Goal: Book appointment/travel/reservation

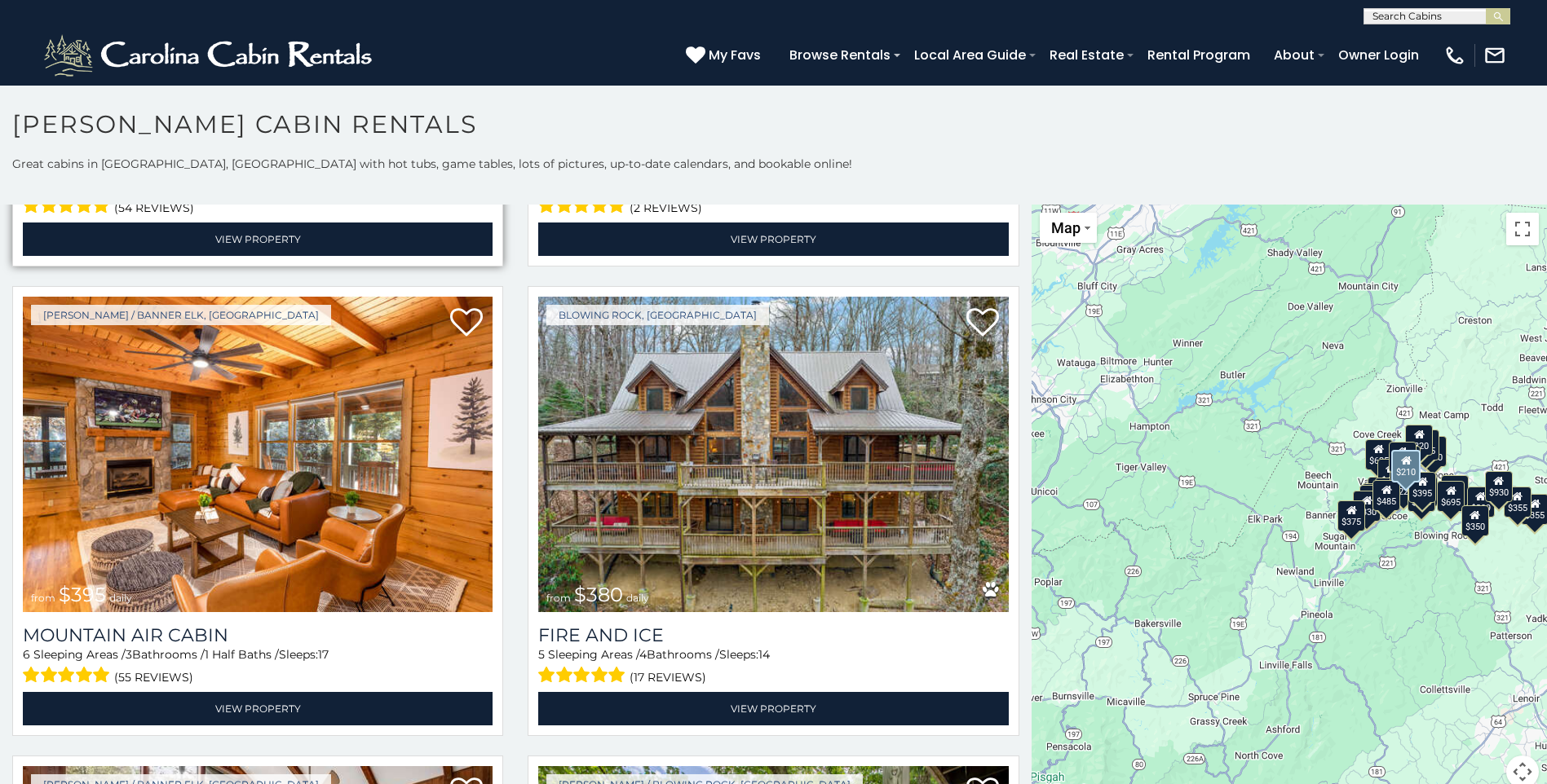
scroll to position [6115, 0]
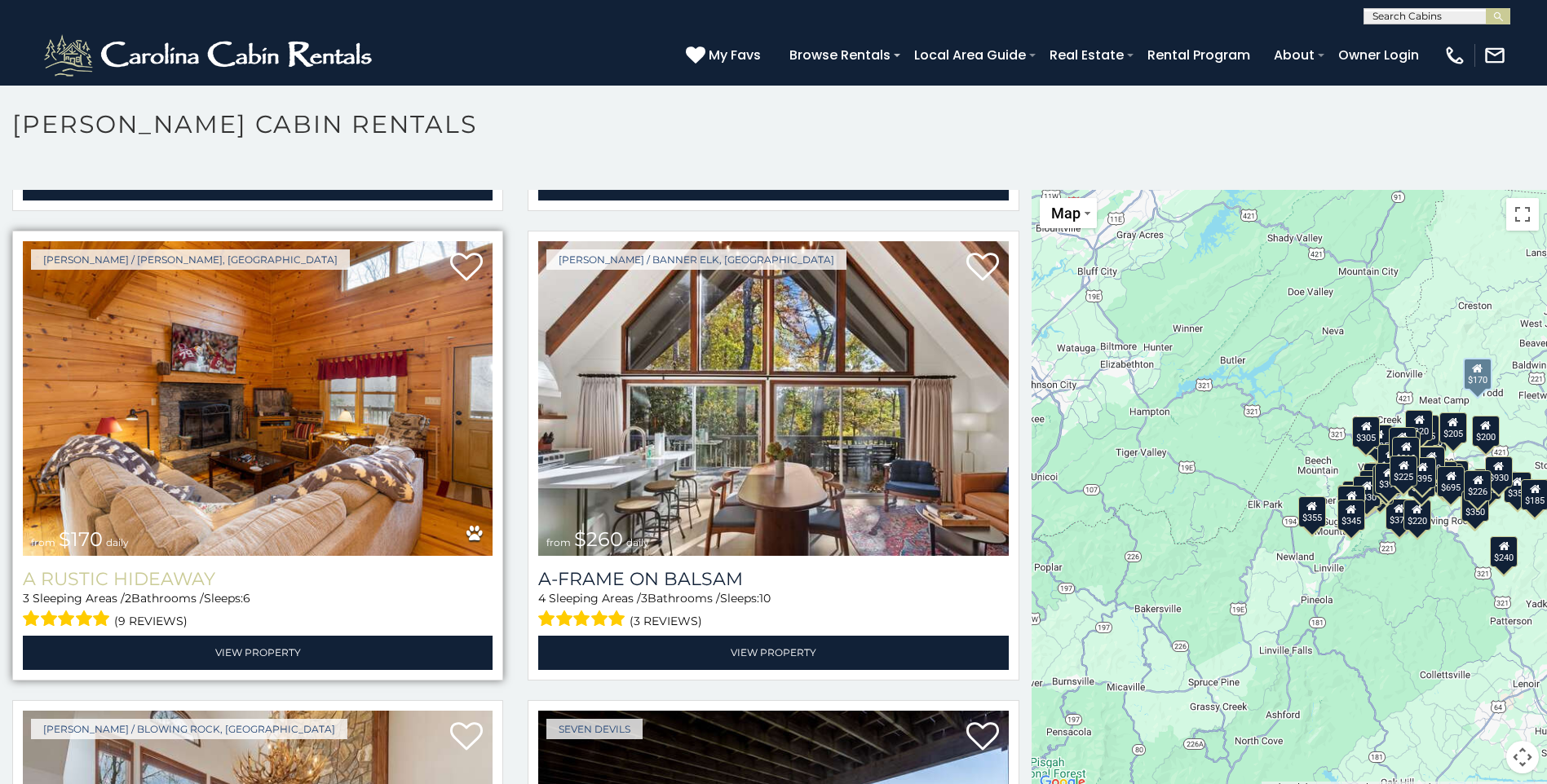
scroll to position [9416, 0]
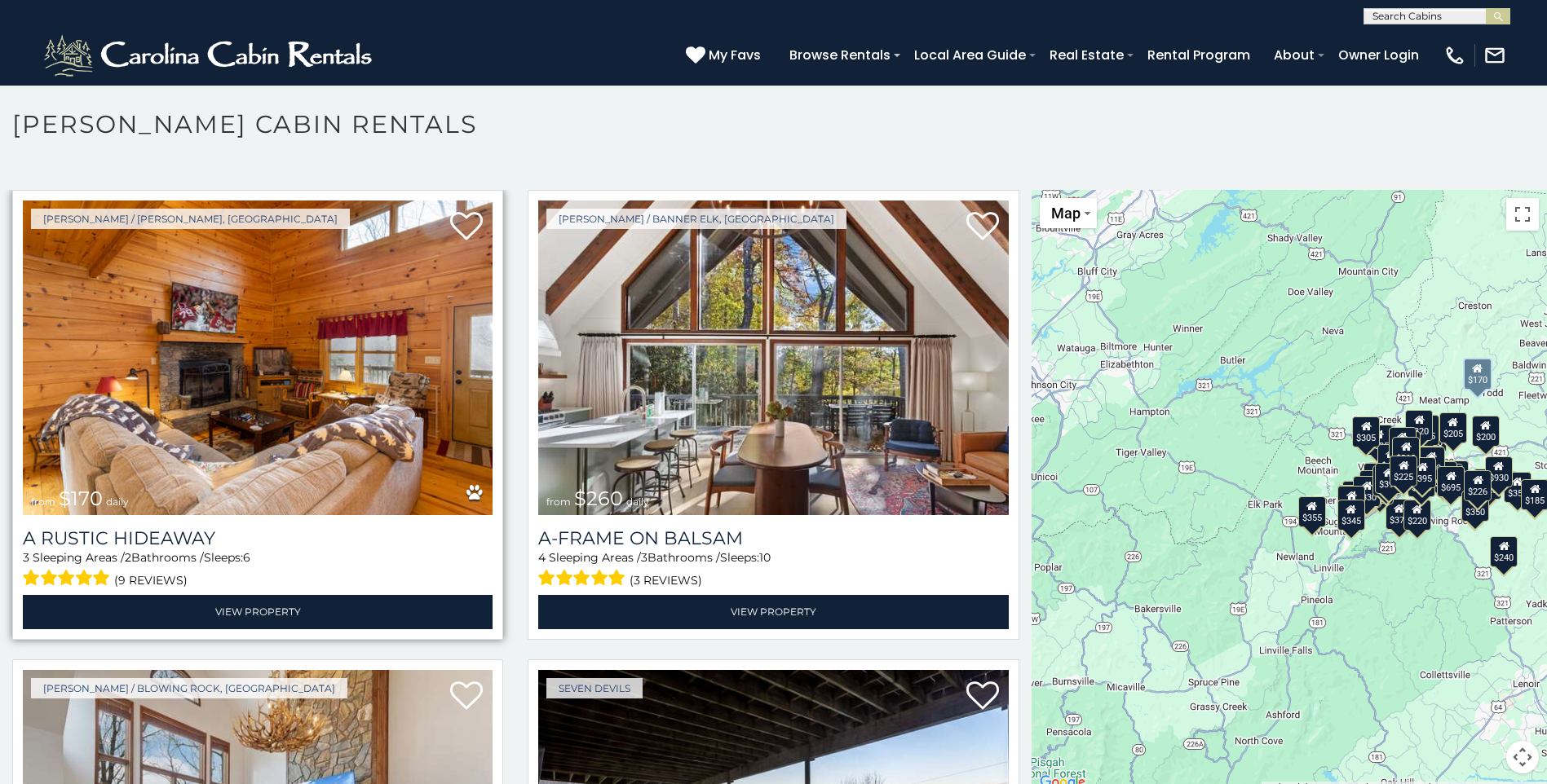
click at [283, 550] on div "3 Sleeping Areas / 2 Bathrooms / Sleeps: 6 (9 reviews)" at bounding box center [258, 571] width 470 height 42
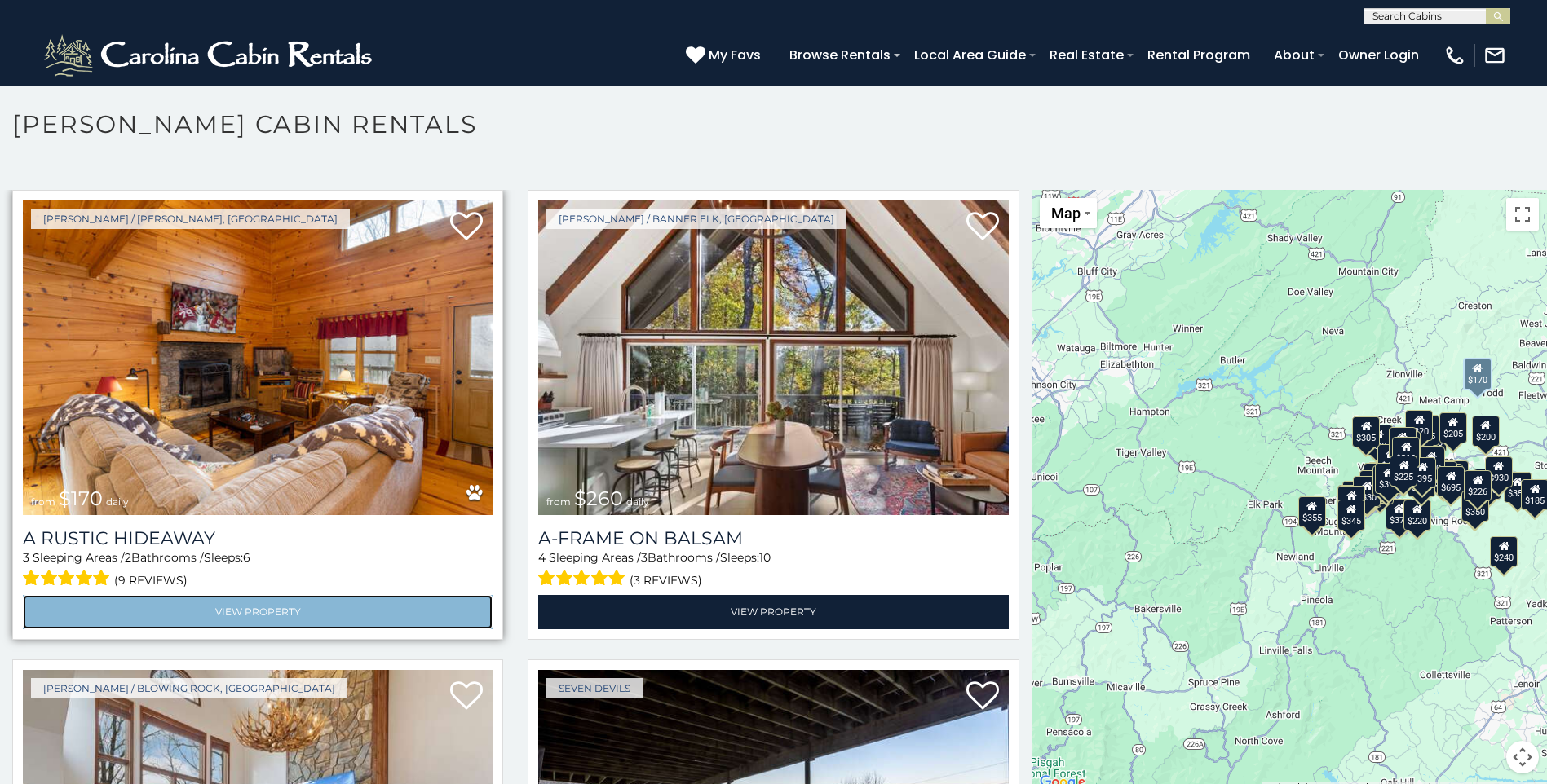
click at [278, 595] on link "View Property" at bounding box center [258, 612] width 470 height 33
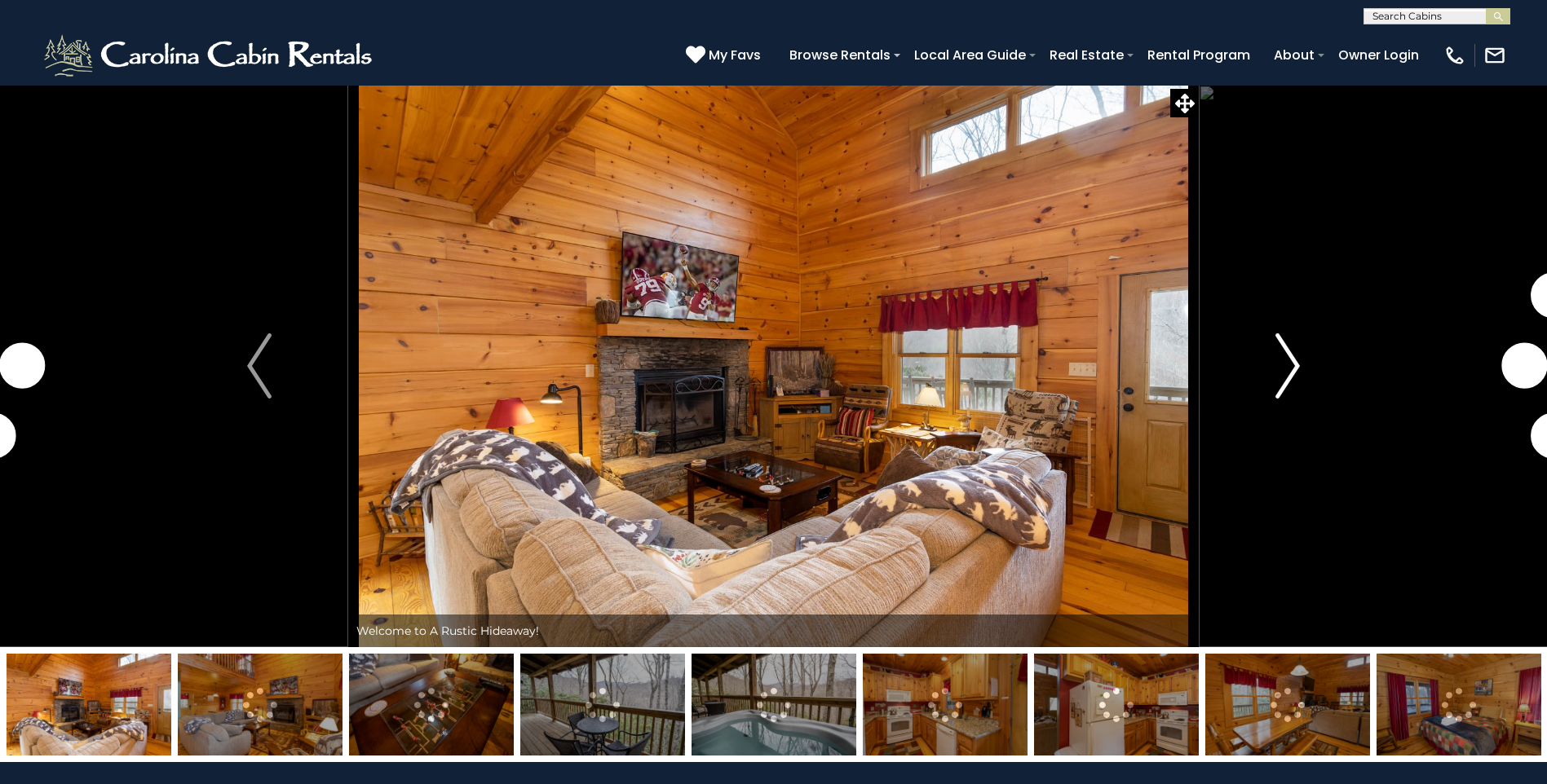
click at [1279, 381] on img "Next" at bounding box center [1287, 366] width 24 height 65
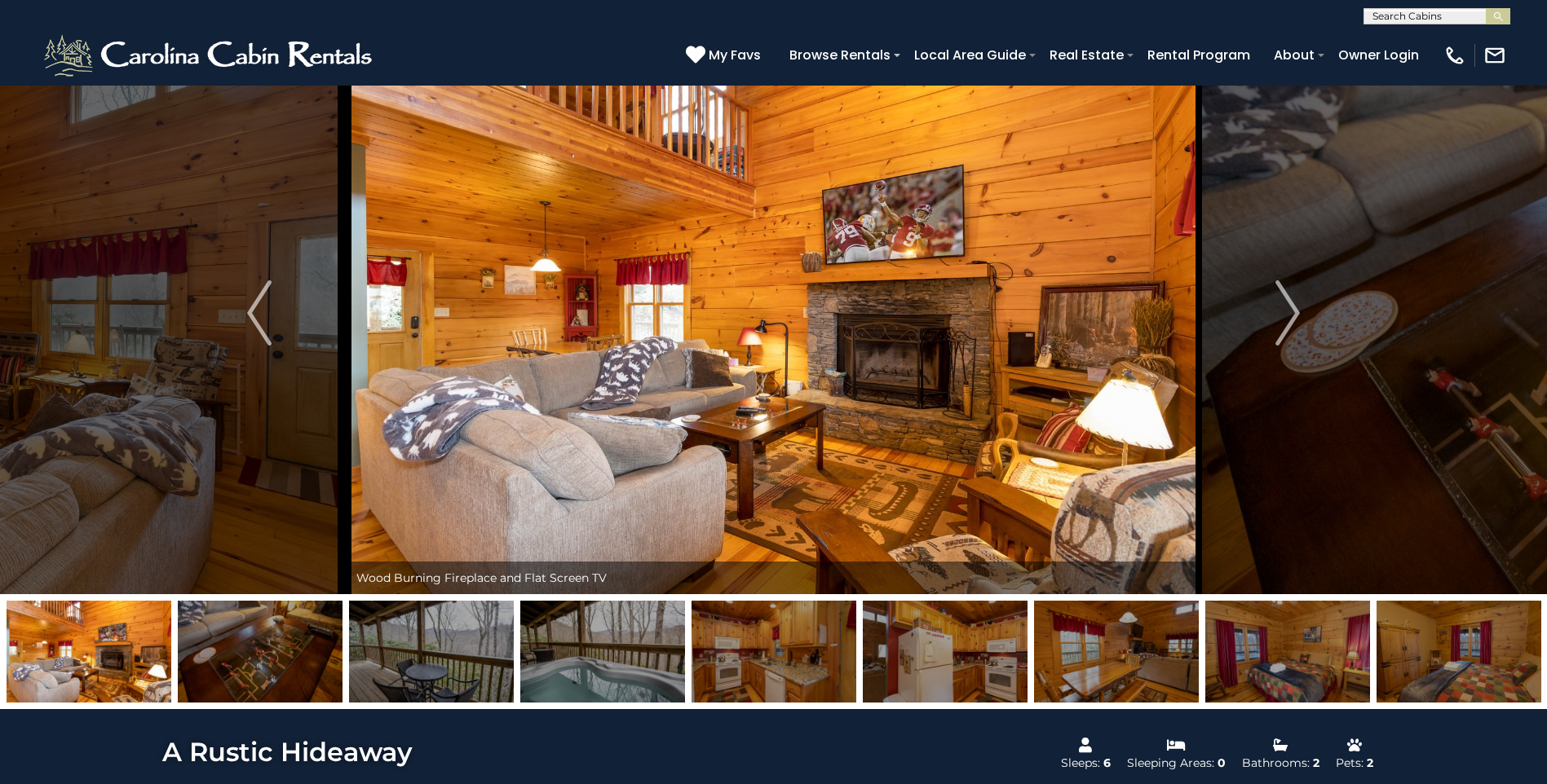
scroll to position [82, 0]
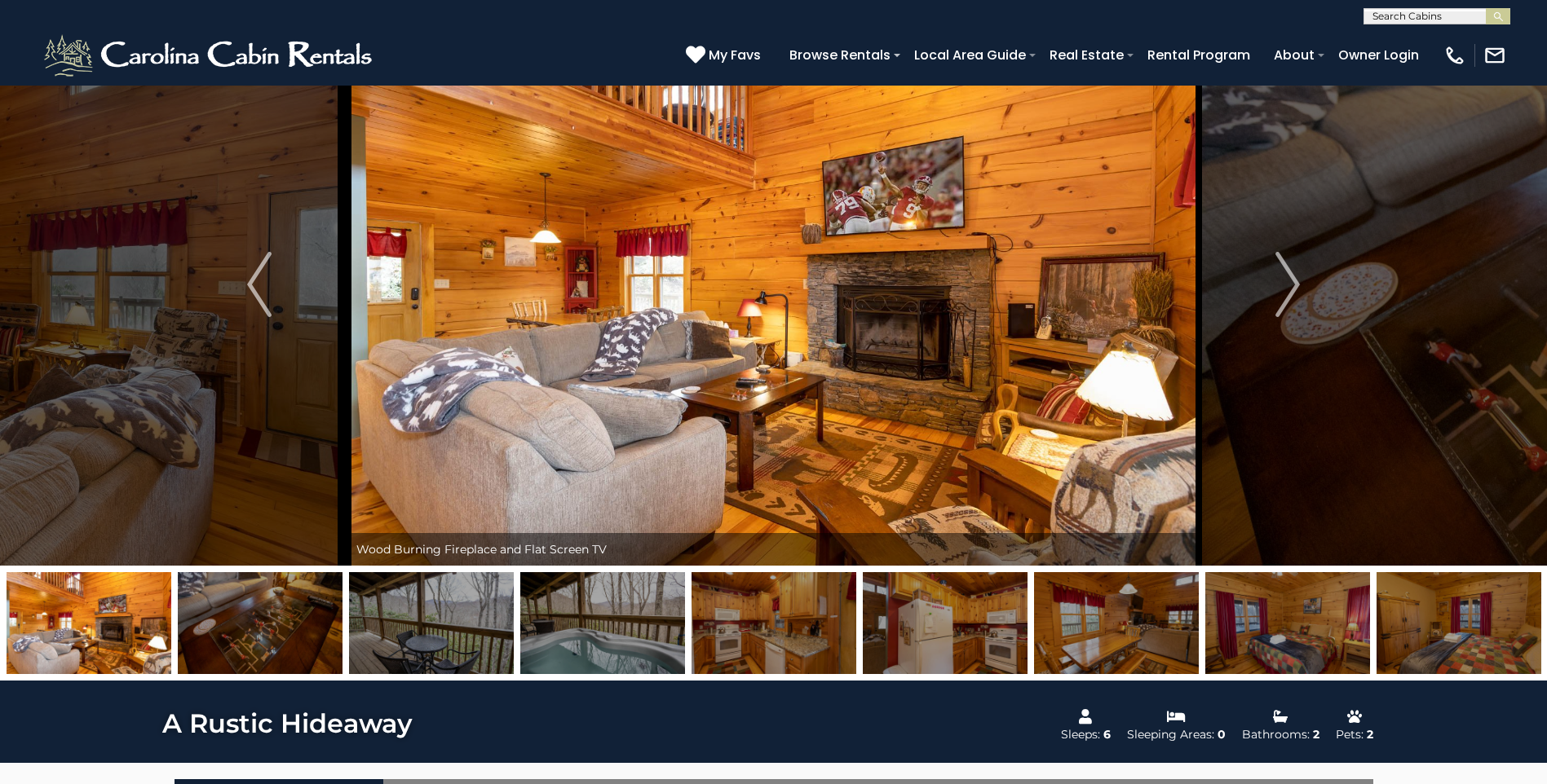
click at [470, 632] on img at bounding box center [432, 623] width 165 height 102
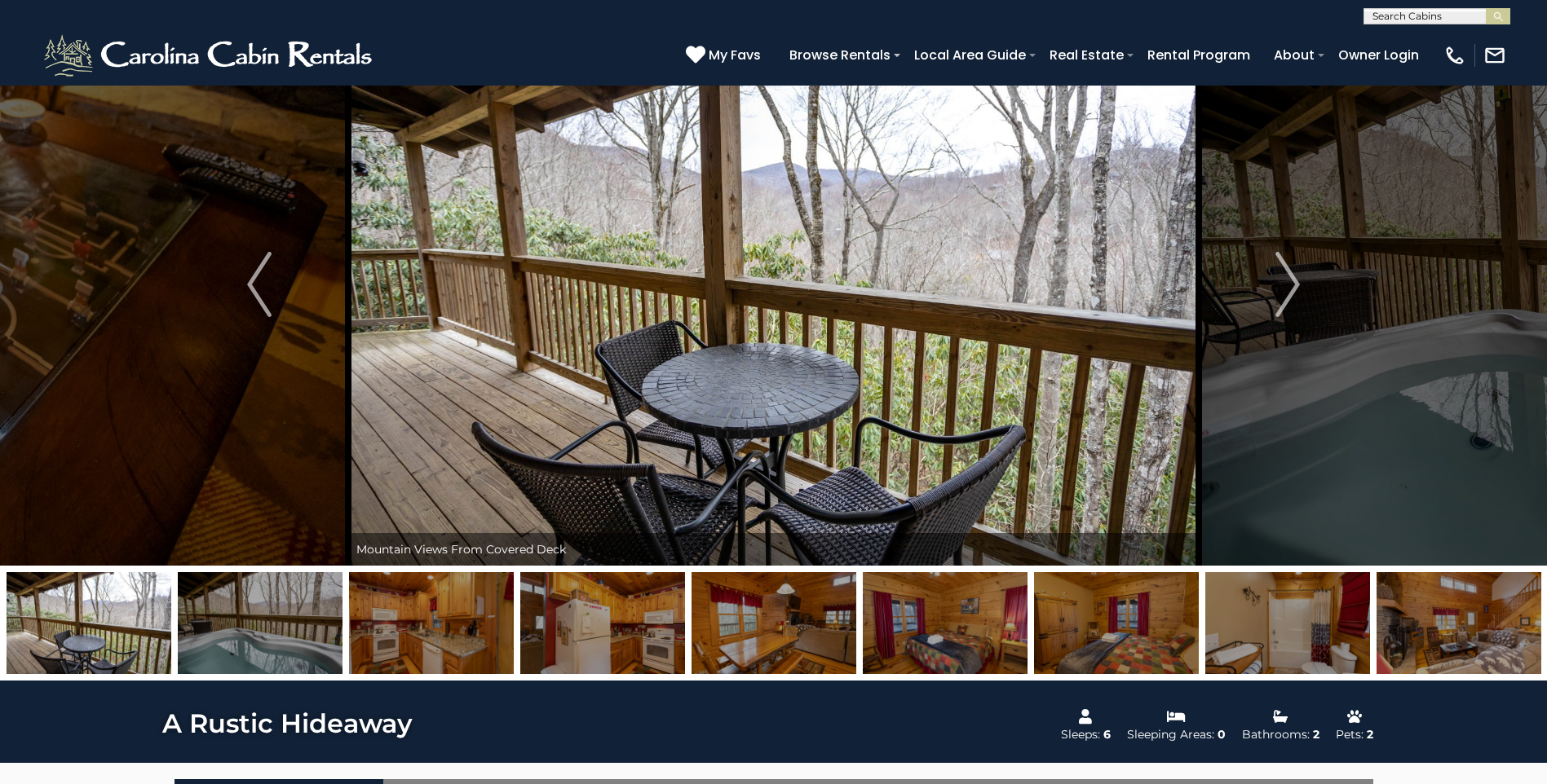
click at [261, 634] on img at bounding box center [260, 623] width 165 height 102
